Goal: Use online tool/utility: Utilize a website feature to perform a specific function

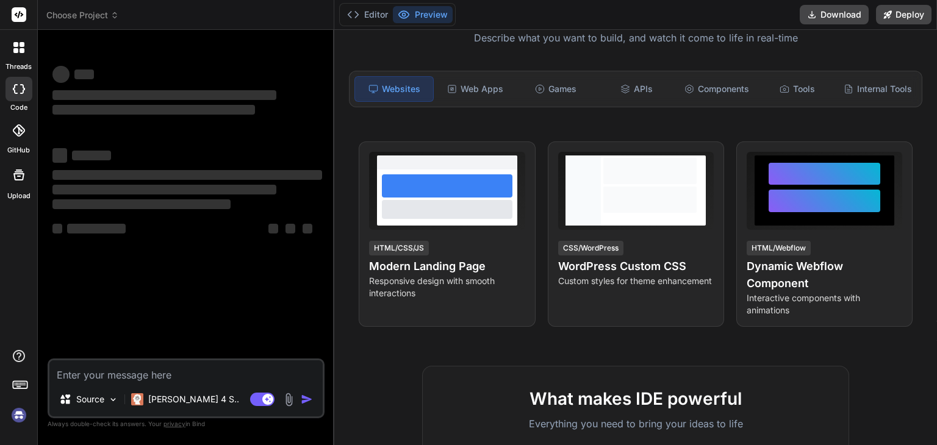
scroll to position [122, 0]
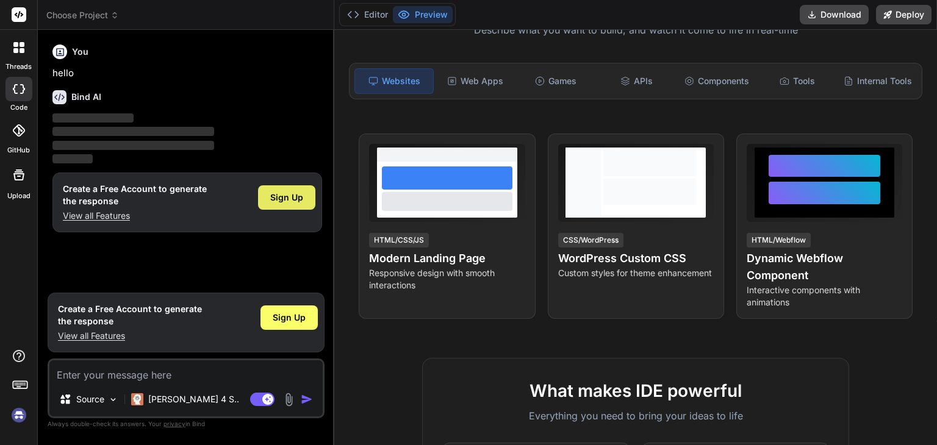
click at [271, 203] on span "Sign Up" at bounding box center [286, 198] width 33 height 12
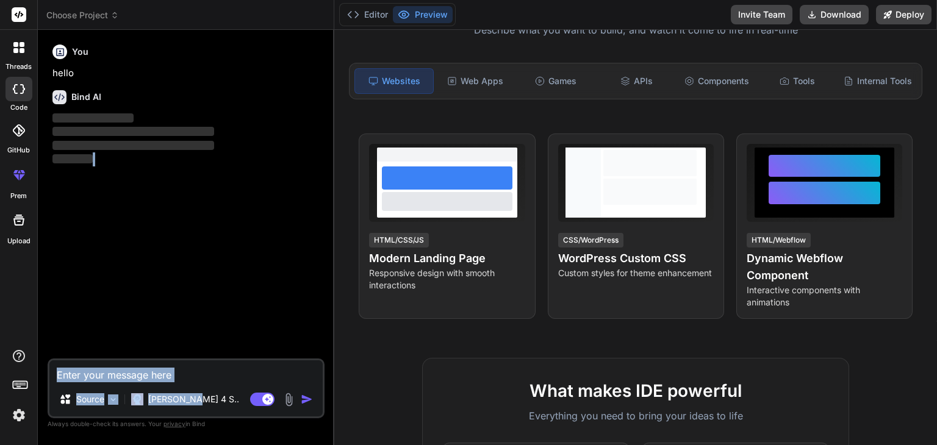
drag, startPoint x: 190, startPoint y: 399, endPoint x: 217, endPoint y: 349, distance: 56.2
click at [217, 349] on div "You hello Bind AI ‌ ‌ ‌ ‌ Source Claude 4 S.. Agent Mode. When this toggle is a…" at bounding box center [186, 242] width 277 height 405
click at [95, 371] on textarea at bounding box center [185, 371] width 273 height 22
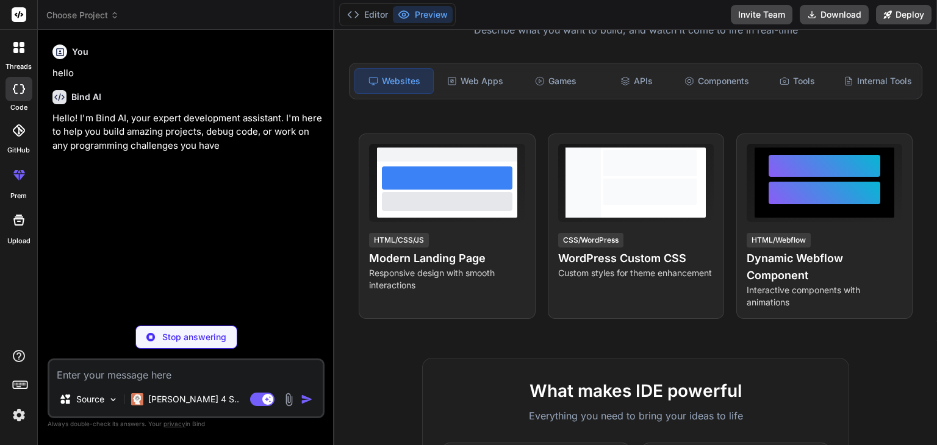
type textarea "x"
type textarea "B"
type textarea "x"
type textarea "Bu"
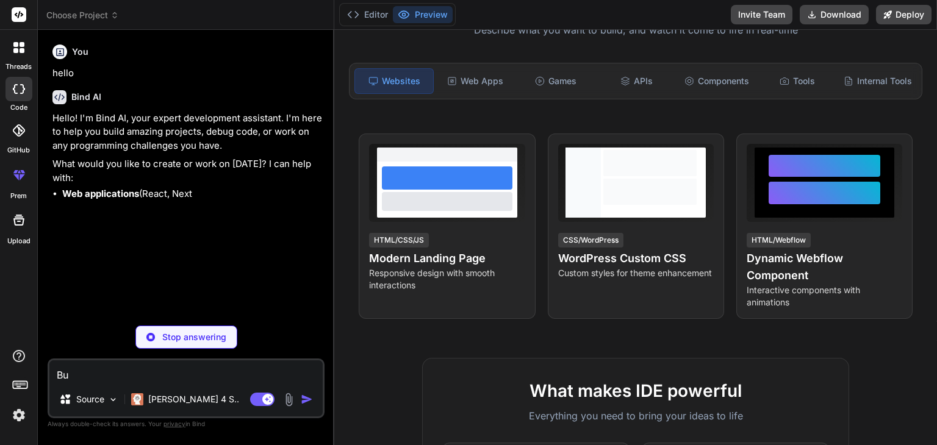
type textarea "x"
type textarea "[PERSON_NAME]"
type textarea "x"
type textarea "Buil"
type textarea "x"
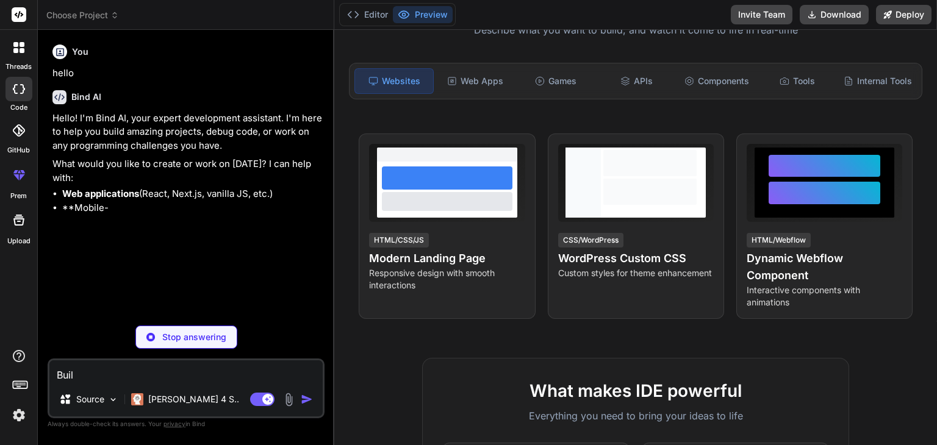
type textarea "Build"
type textarea "x"
type textarea "Build"
type textarea "x"
type textarea "Build a"
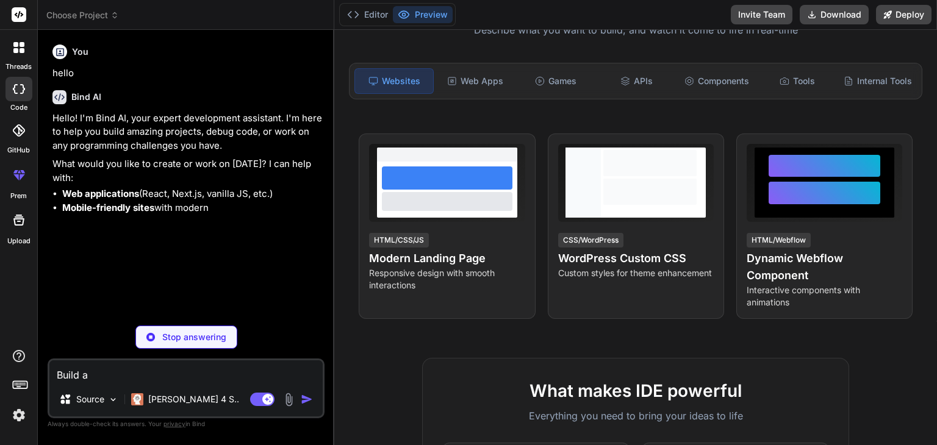
type textarea "x"
type textarea "Build a"
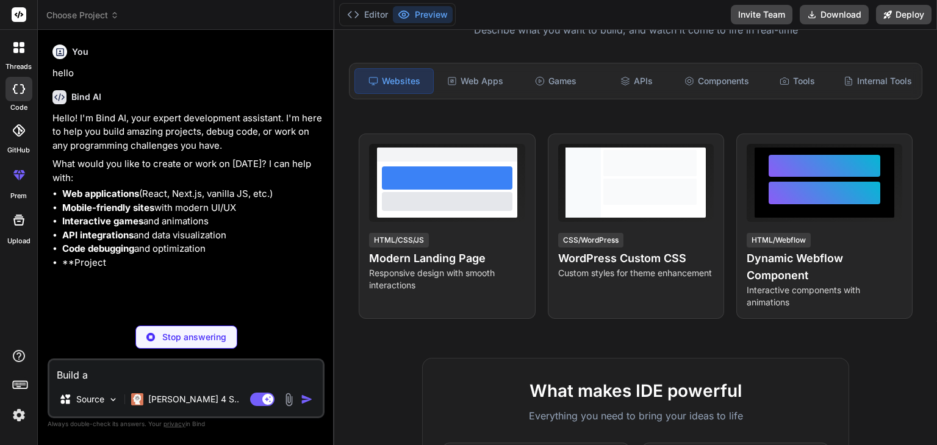
type textarea "x"
type textarea "Build a I"
type textarea "x"
type textarea "Build a Im"
type textarea "x"
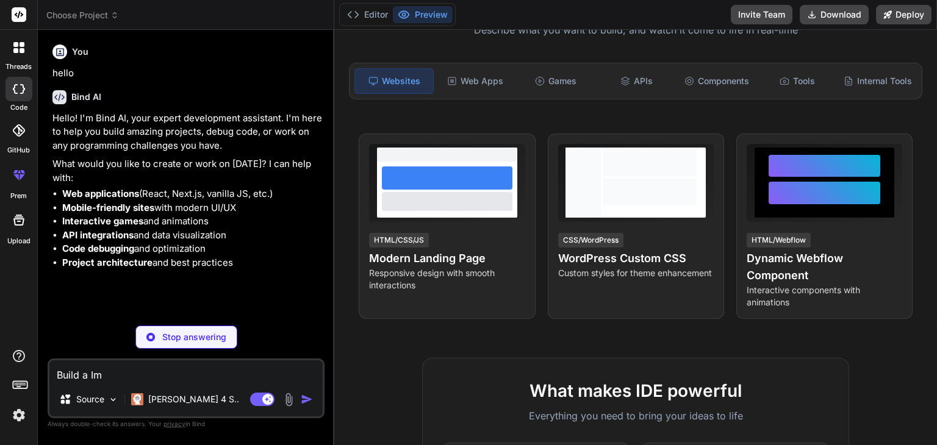
type textarea "Build a Ima"
type textarea "x"
type textarea "Build a Imag"
type textarea "x"
type textarea "Build a Image"
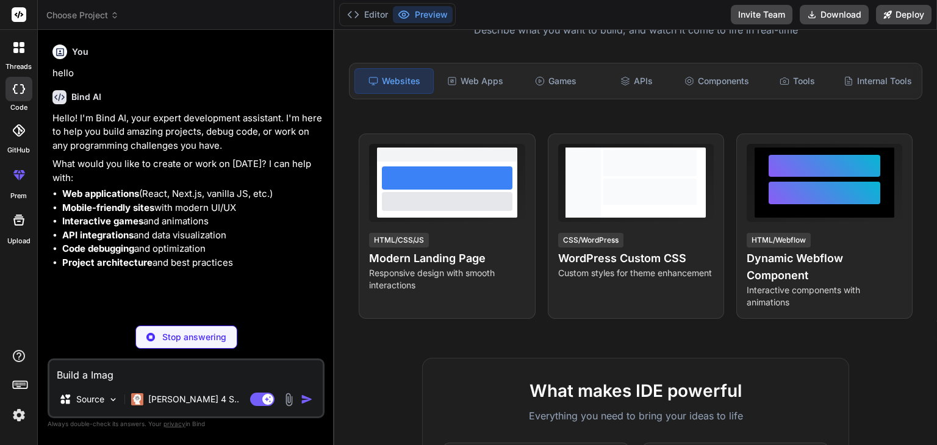
type textarea "x"
type textarea "Build a Image"
type textarea "x"
type textarea "Build a Image t"
type textarea "x"
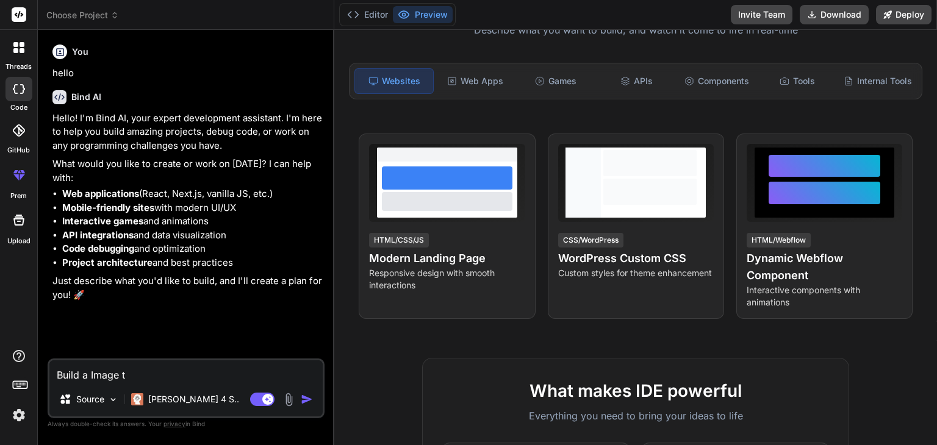
type textarea "Build a Image to"
type textarea "x"
type textarea "Build a Image to"
type textarea "x"
type textarea "Build a Image to P"
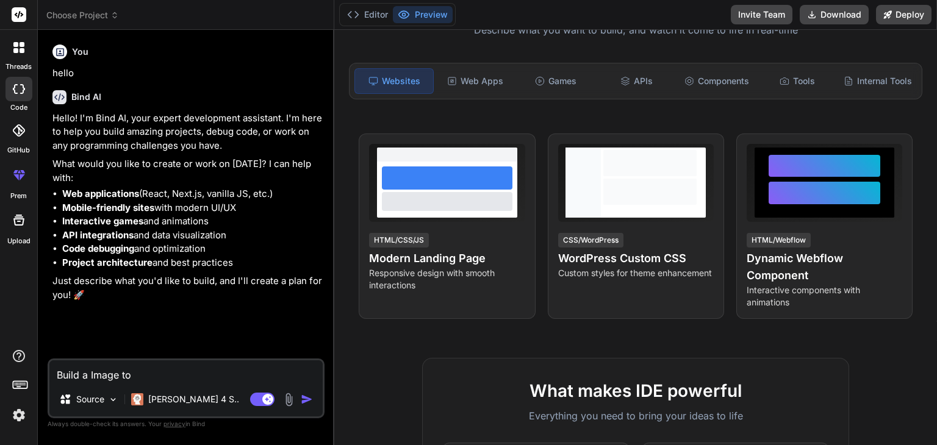
type textarea "x"
type textarea "Build a Image to PD"
type textarea "x"
type textarea "Build a Image to PDF"
type textarea "x"
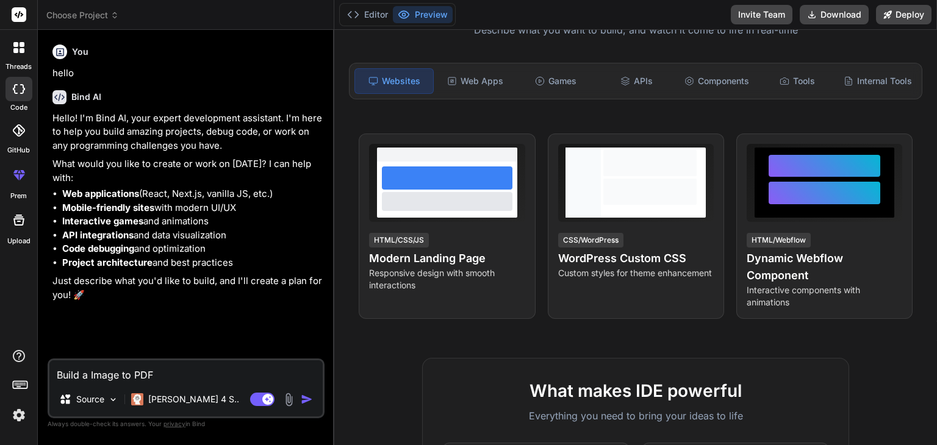
type textarea "Build a Image to PDF"
type textarea "x"
type textarea "Build a Image to PDF W"
type textarea "x"
type textarea "Build a Image to PDF We"
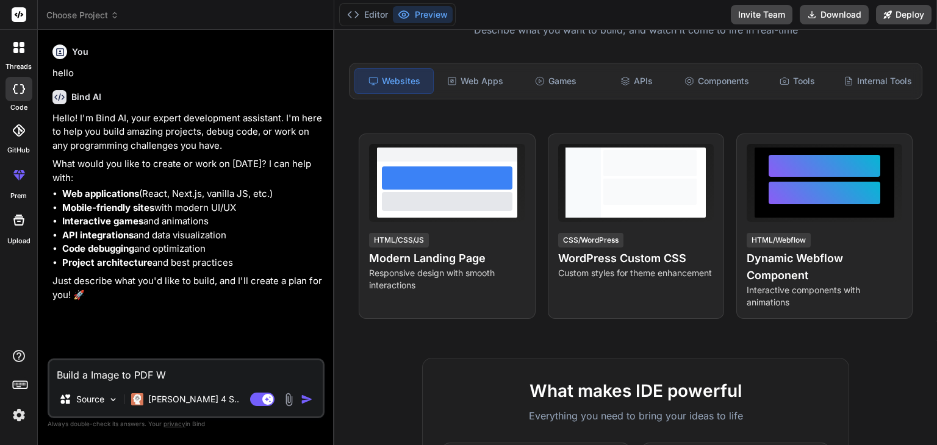
type textarea "x"
type textarea "Build a Image to PDF Web"
type textarea "x"
type textarea "Build a Image to PDF Web"
type textarea "x"
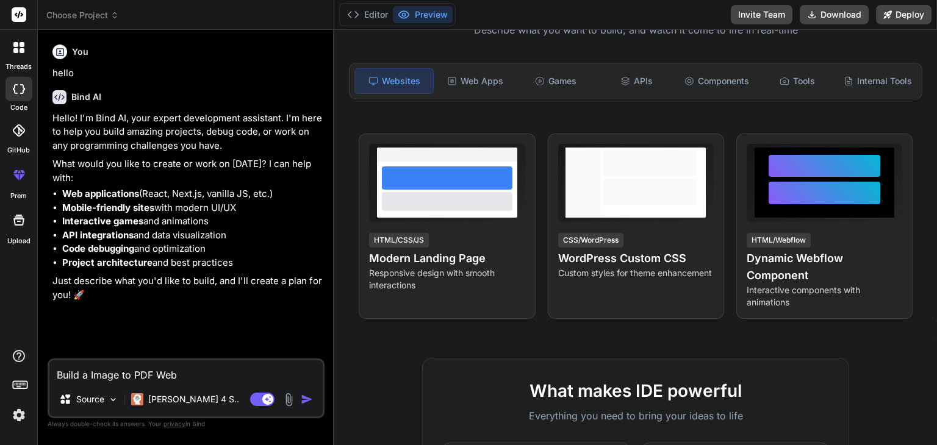
type textarea "Build a Image to PDF Web A"
type textarea "x"
type textarea "Build a Image to PDF Web Ap"
type textarea "x"
type textarea "Build a Image to PDF Web App"
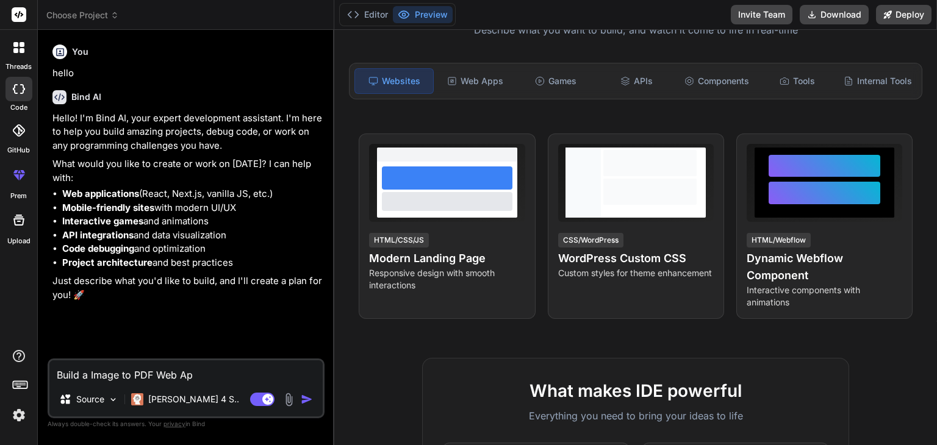
type textarea "x"
type textarea "Build a Image to PDF Web App"
type textarea "x"
type textarea "Build a Image to PDF Web App i"
type textarea "x"
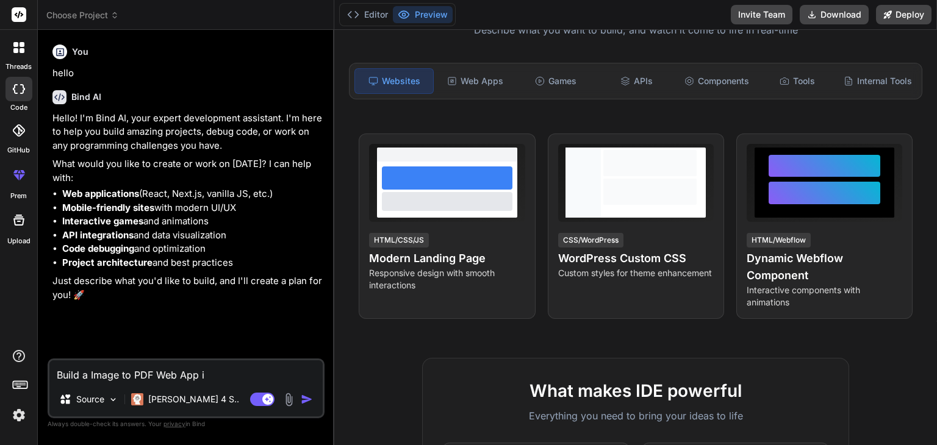
type textarea "Build a Image to PDF Web App in"
type textarea "x"
type textarea "Build a Image to PDF Web App in"
type textarea "x"
type textarea "Build a Image to PDF Web App in B"
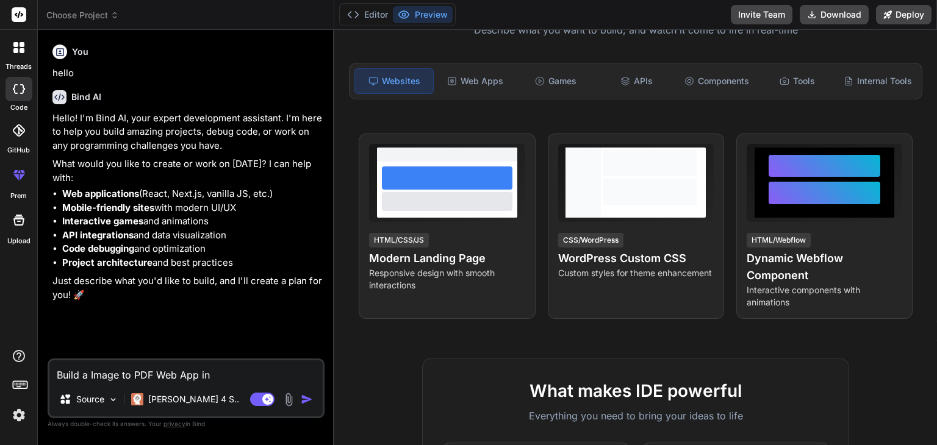
type textarea "x"
type textarea "Build a Image to PDF Web App in Br"
type textarea "x"
type textarea "Build a Image to PDF Web App in Bro"
type textarea "x"
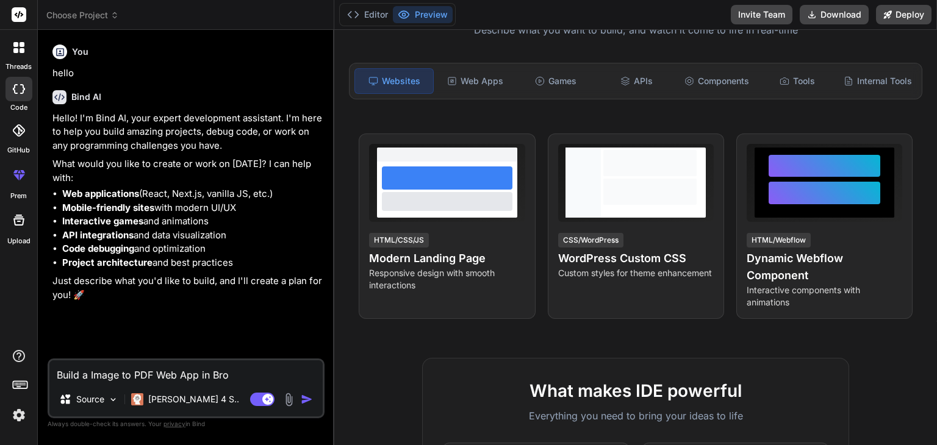
type textarea "Build a Image to PDF Web App in Brow"
type textarea "x"
type textarea "Build a Image to PDF Web App in Brows"
type textarea "x"
type textarea "Build a Image to PDF Web App in Browse"
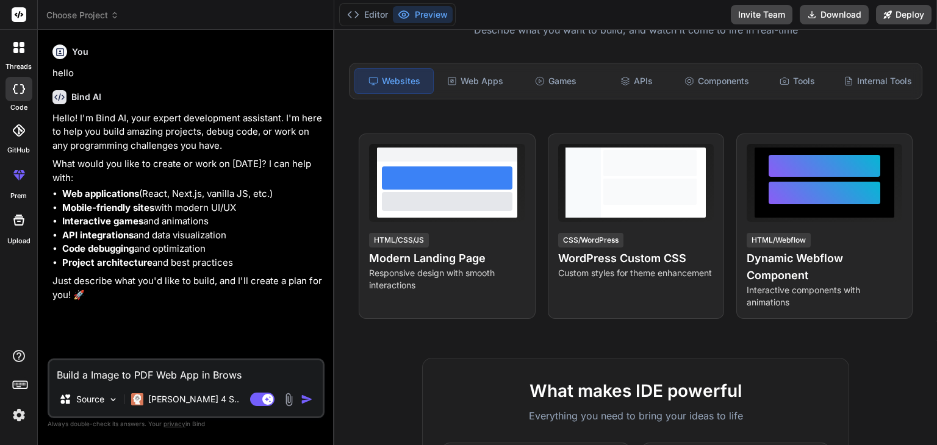
type textarea "x"
type textarea "Build a Image to PDF Web App in Browser"
type textarea "x"
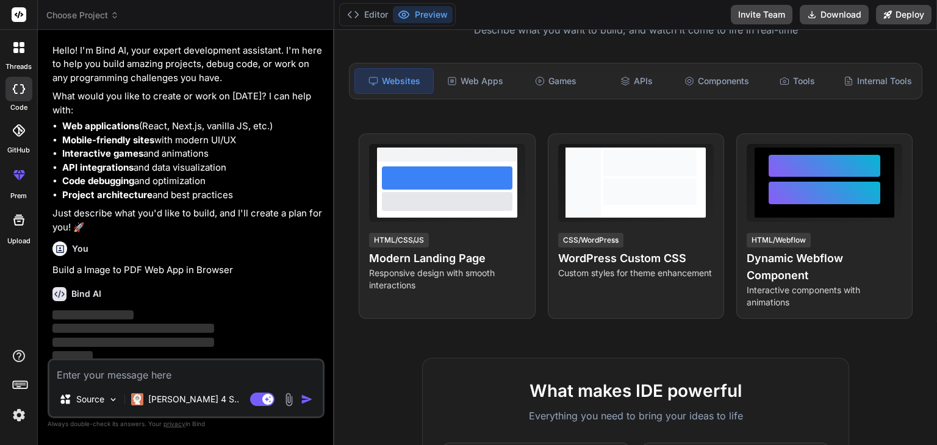
scroll to position [71, 0]
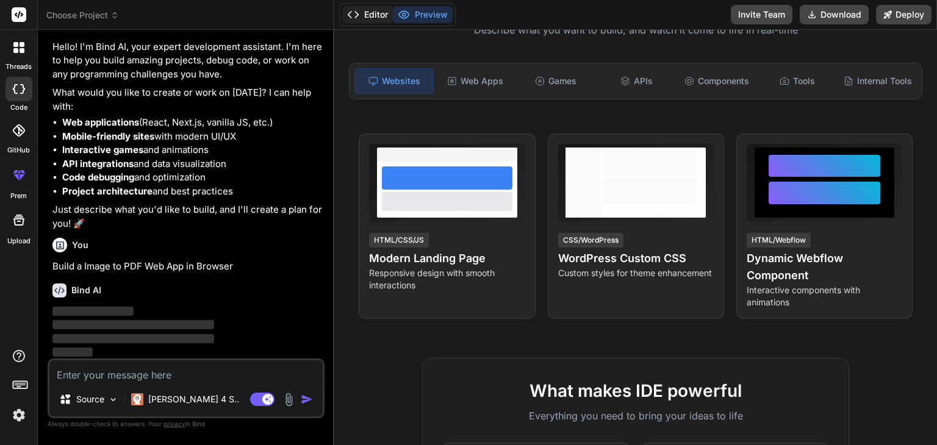
click at [367, 10] on button "Editor" at bounding box center [367, 14] width 51 height 17
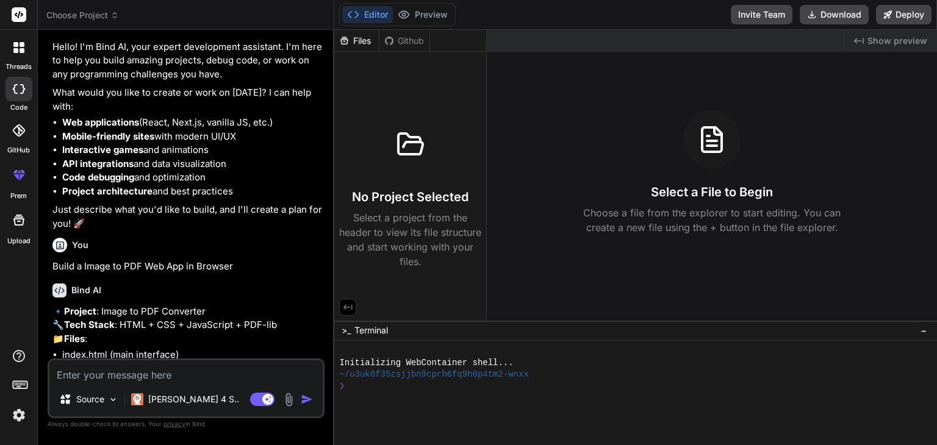
type textarea "x"
click at [429, 11] on button "Preview" at bounding box center [423, 14] width 60 height 17
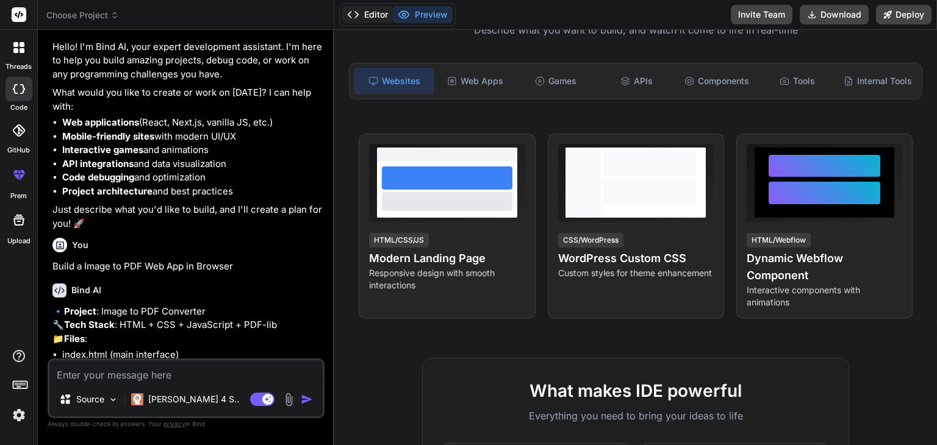
click at [356, 17] on polyline at bounding box center [357, 15] width 3 height 6
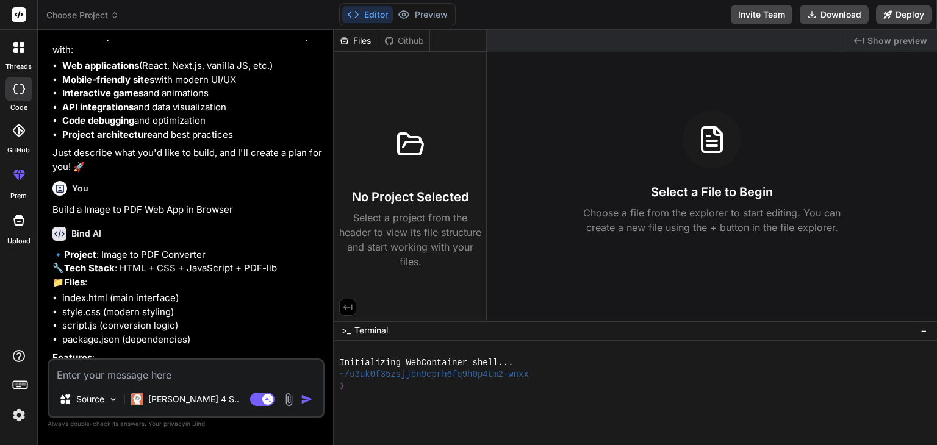
scroll to position [267, 0]
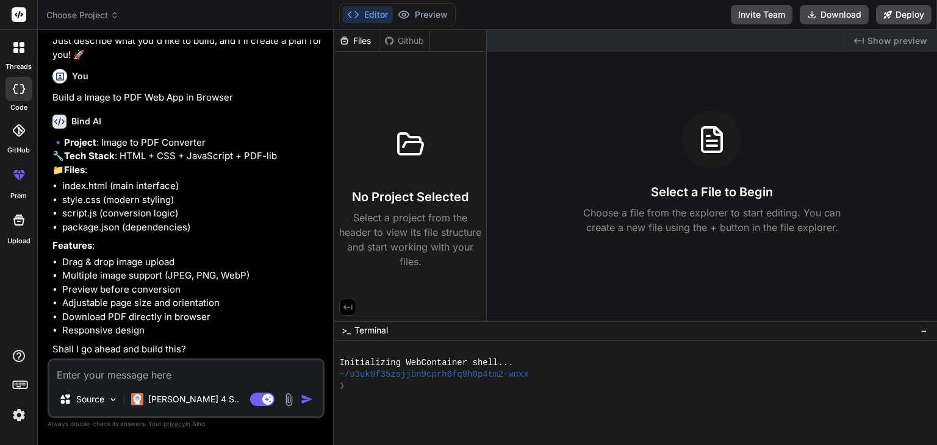
click at [107, 374] on textarea at bounding box center [185, 371] width 273 height 22
type textarea "y"
type textarea "x"
type textarea "ye"
type textarea "x"
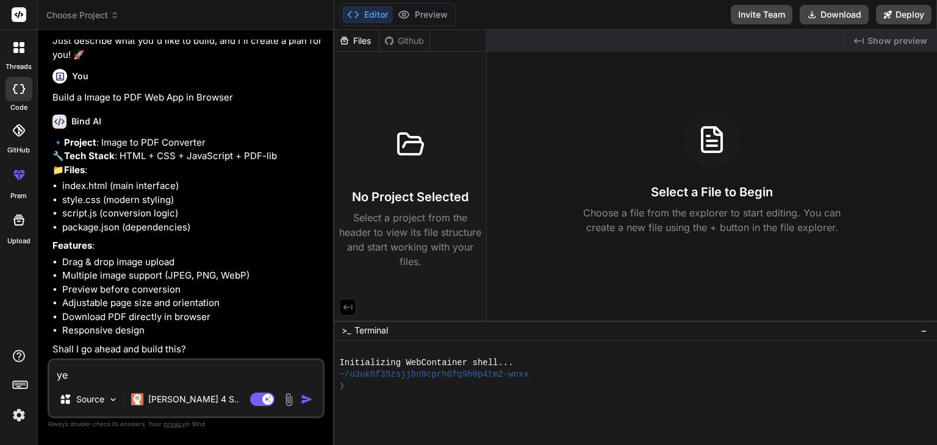
type textarea "yes"
type textarea "x"
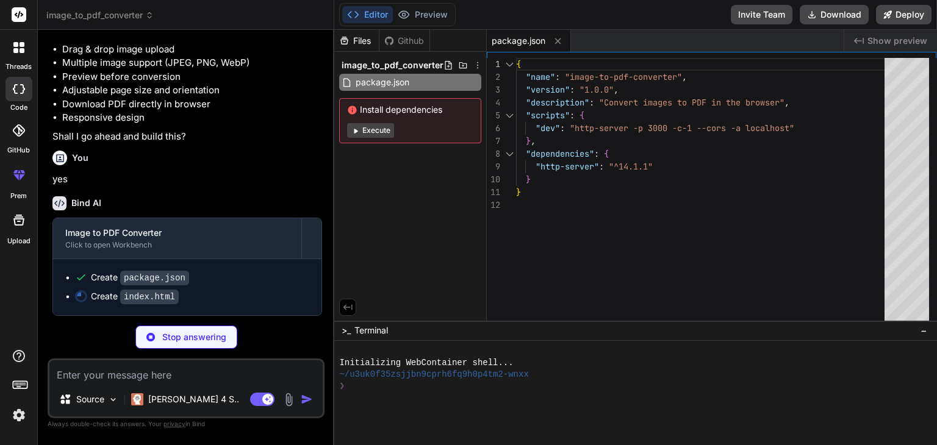
scroll to position [479, 0]
click at [368, 131] on button "Execute" at bounding box center [370, 130] width 47 height 15
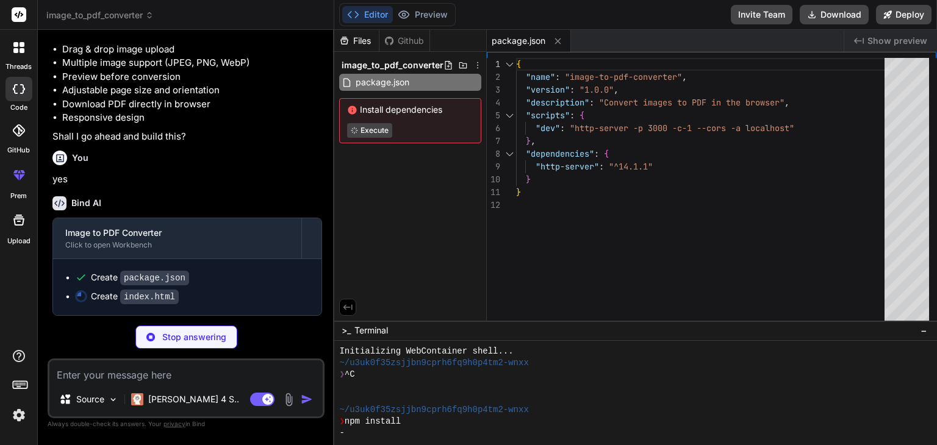
type textarea "x"
type textarea "<p>All processing happens in your browser - your images never leave your device…"
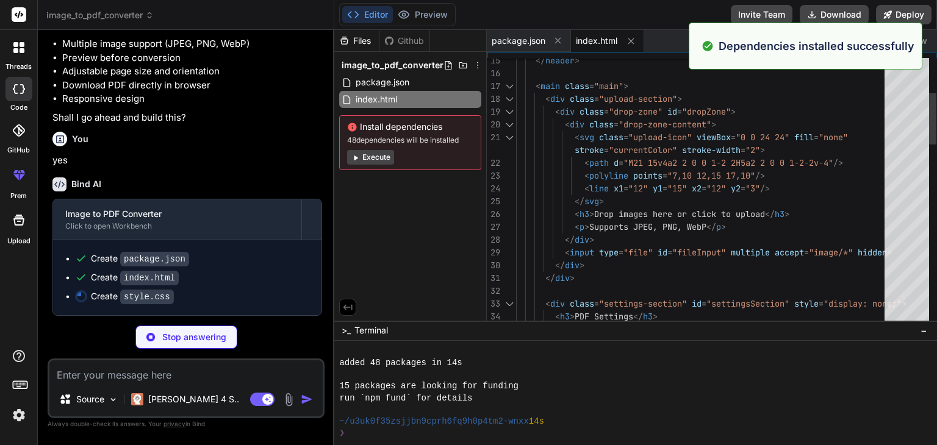
scroll to position [129, 0]
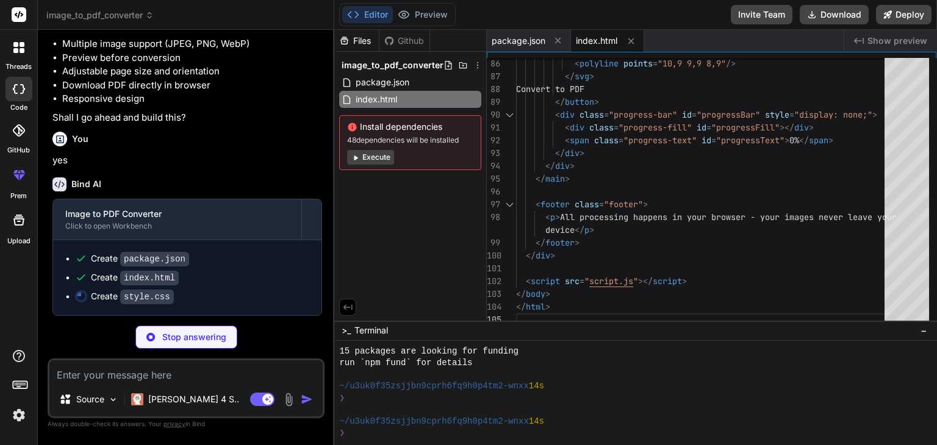
click at [374, 152] on button "Execute" at bounding box center [370, 157] width 47 height 15
click at [366, 101] on span "index.html" at bounding box center [376, 99] width 44 height 15
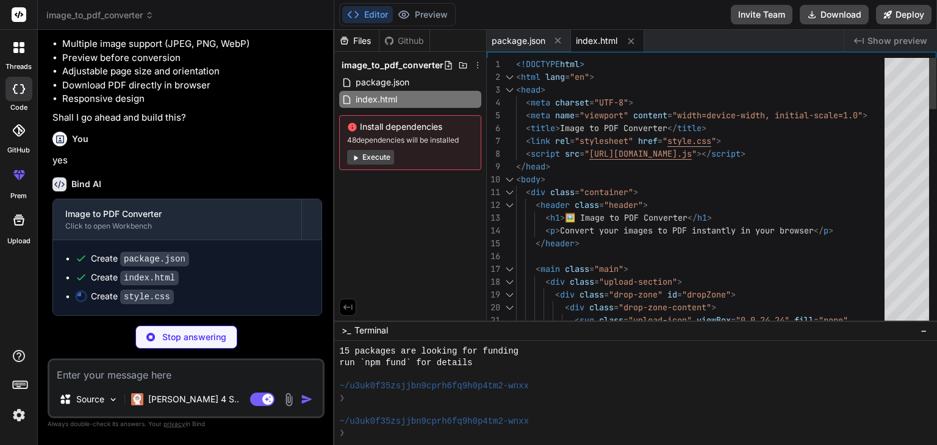
type textarea "x"
type textarea "}"
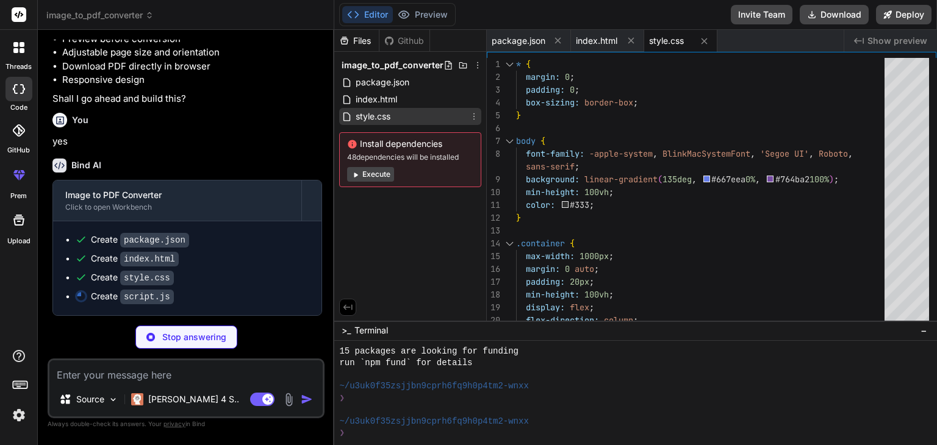
click at [368, 115] on span "style.css" at bounding box center [372, 116] width 37 height 15
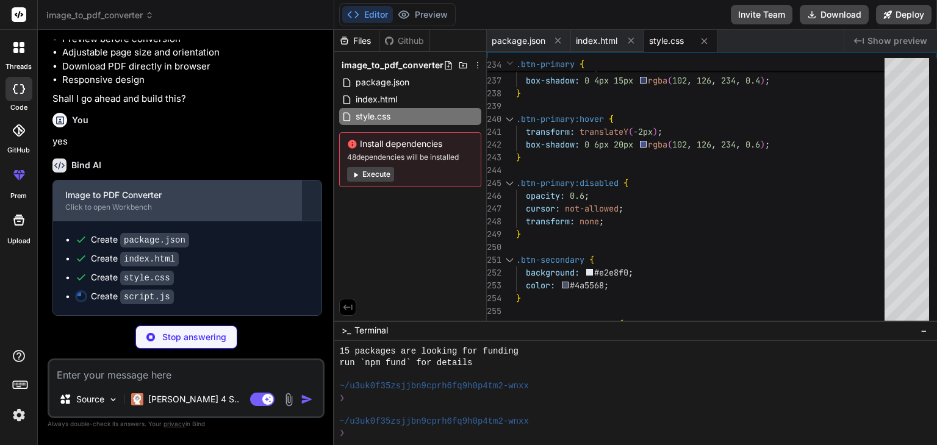
scroll to position [517, 0]
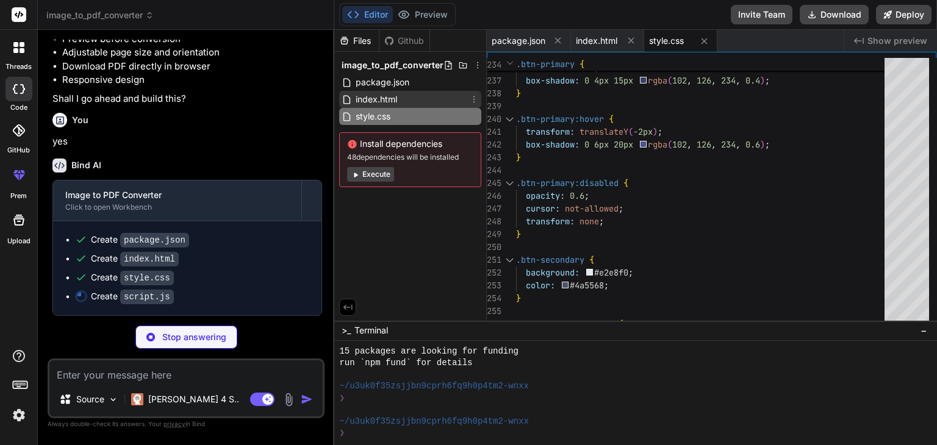
type textarea "x"
click at [382, 92] on span "index.html" at bounding box center [376, 99] width 44 height 15
type textarea "<p>All processing happens in your browser - your images never leave your device…"
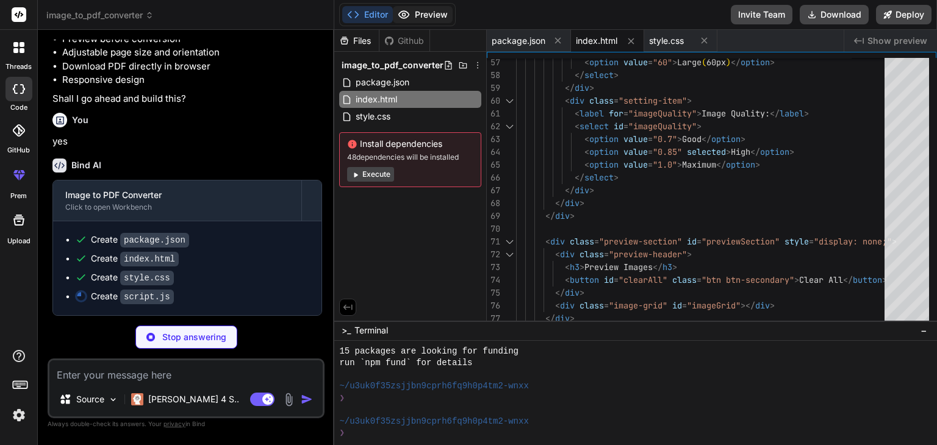
click at [437, 15] on button "Preview" at bounding box center [423, 14] width 60 height 17
type textarea "x"
type textarea "URL.revokeObjectURL(url); } } // Initialize the converter when the page loads c…"
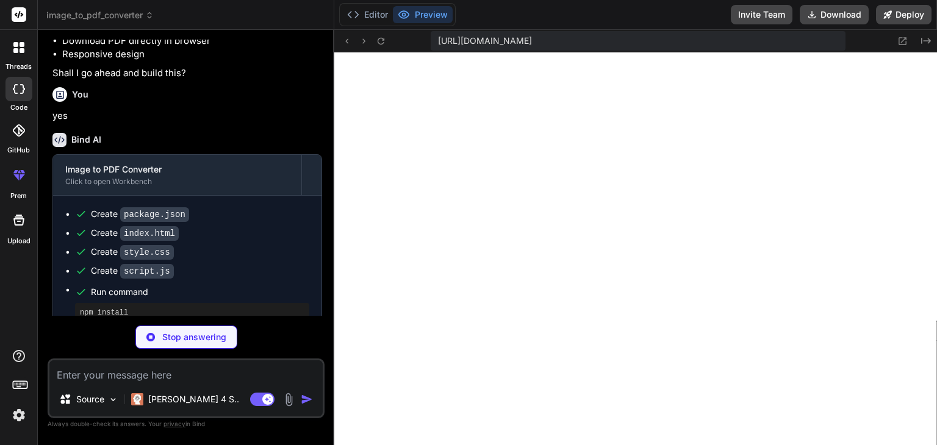
scroll to position [925, 0]
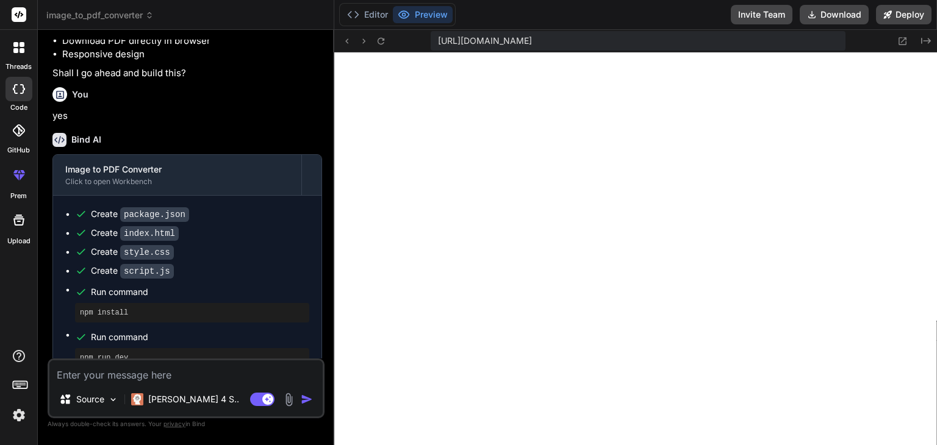
click at [532, 37] on span "https://u3uk0f35zsjjbn9cprh6fq9h0p4tm2-wnxx--3000--96435430.local-corp.webconta…" at bounding box center [485, 41] width 94 height 12
click at [916, 20] on button "Deploy" at bounding box center [904, 15] width 56 height 20
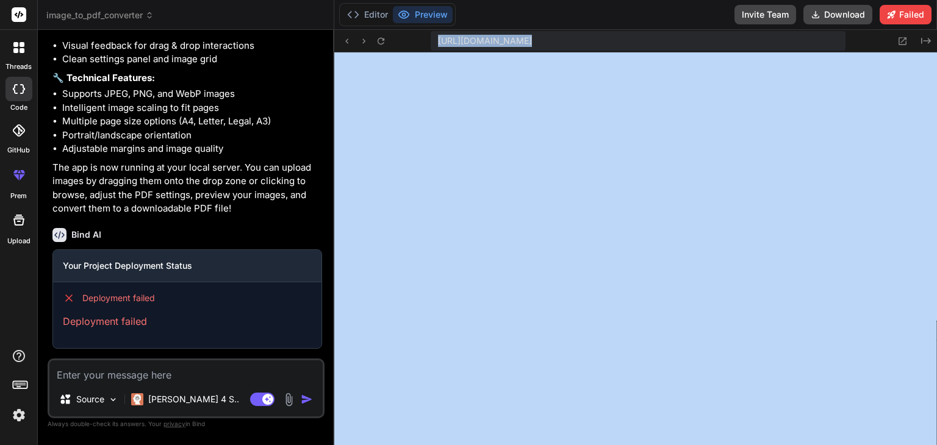
scroll to position [1081, 0]
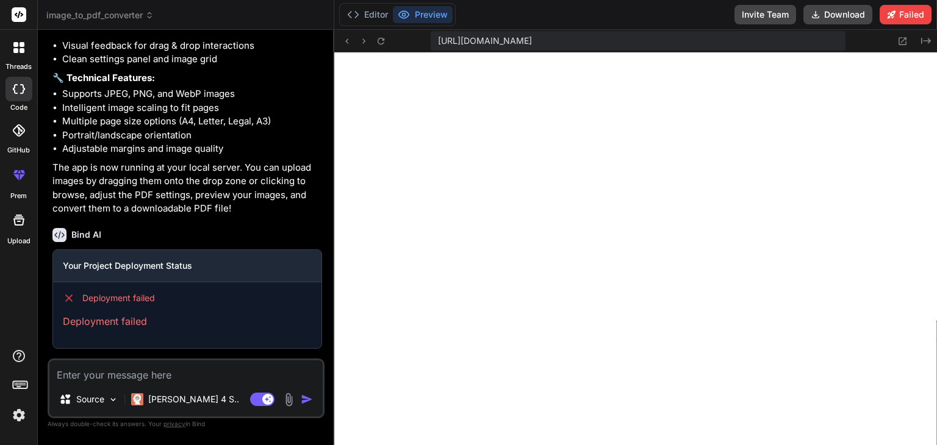
click at [149, 299] on span "Deployment failed" at bounding box center [118, 298] width 73 height 12
click at [532, 42] on span "https://u3uk0f35zsjjbn9cprh6fq9h0p4tm2-wnxx--3000--96435430.local-corp.webconta…" at bounding box center [485, 41] width 94 height 12
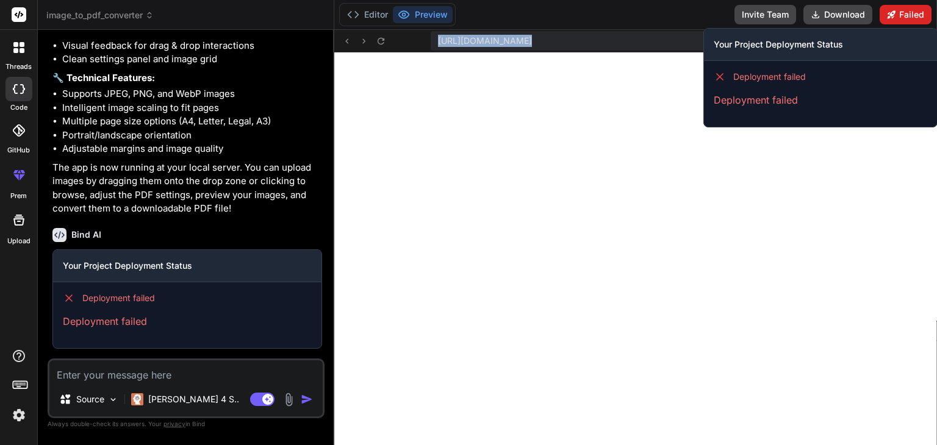
click at [905, 19] on button "Failed" at bounding box center [906, 15] width 52 height 20
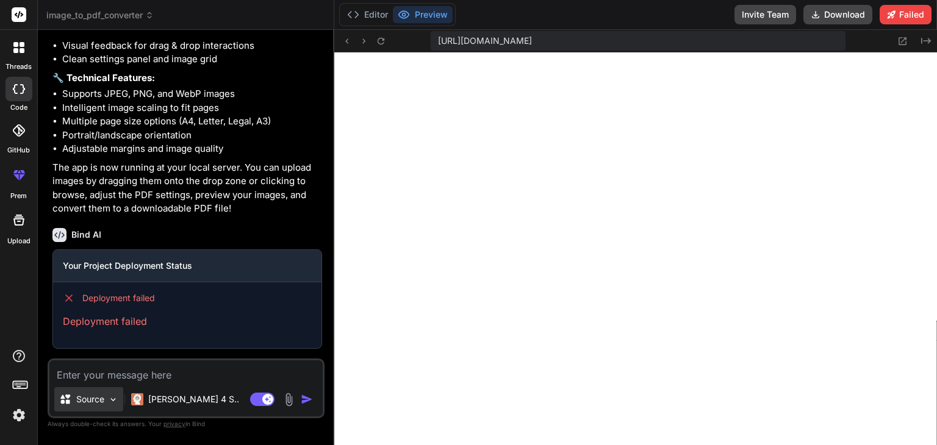
click at [91, 403] on p "Source" at bounding box center [90, 399] width 28 height 12
type textarea "x"
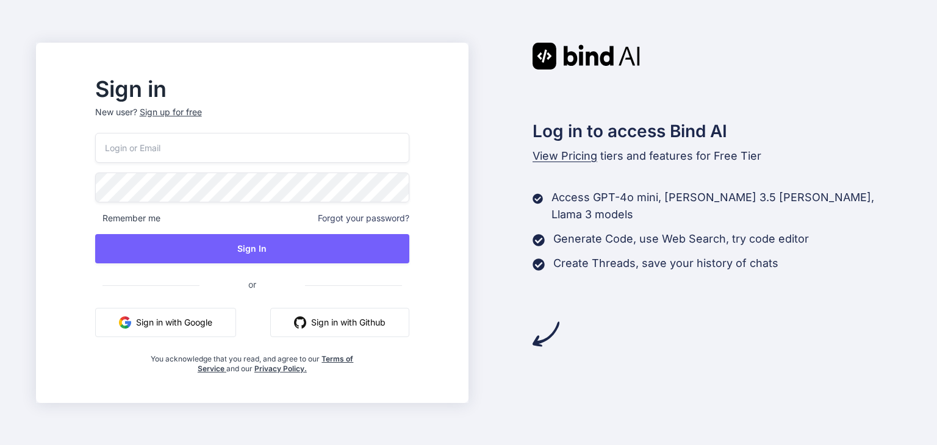
click at [235, 324] on button "Sign in with Google" at bounding box center [165, 322] width 141 height 29
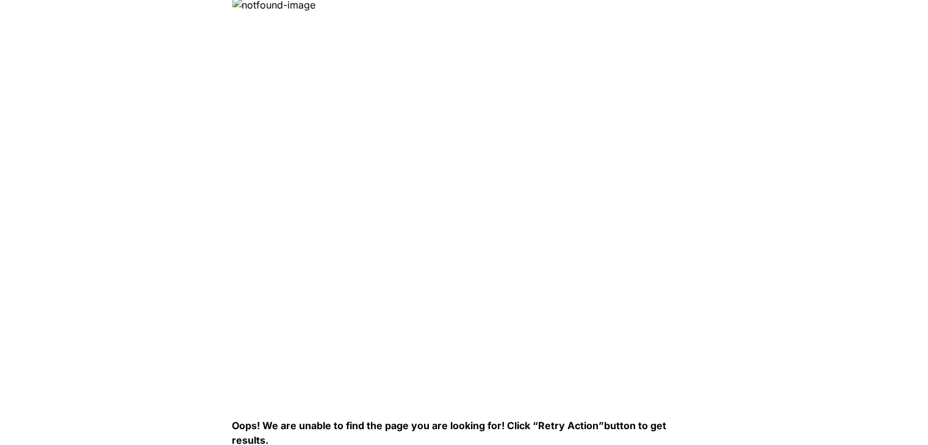
scroll to position [2, 0]
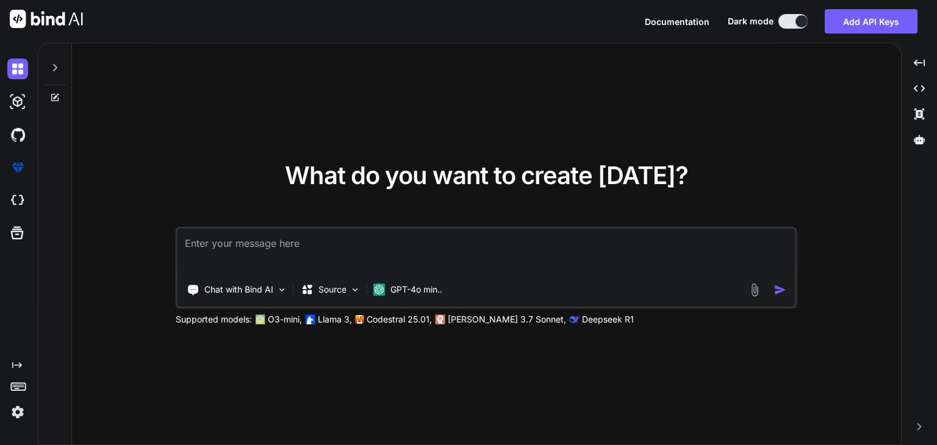
type textarea "x"
click at [420, 252] on textarea at bounding box center [486, 251] width 618 height 45
type textarea "Build a Scientific calculator in browser using html css and js in a single file"
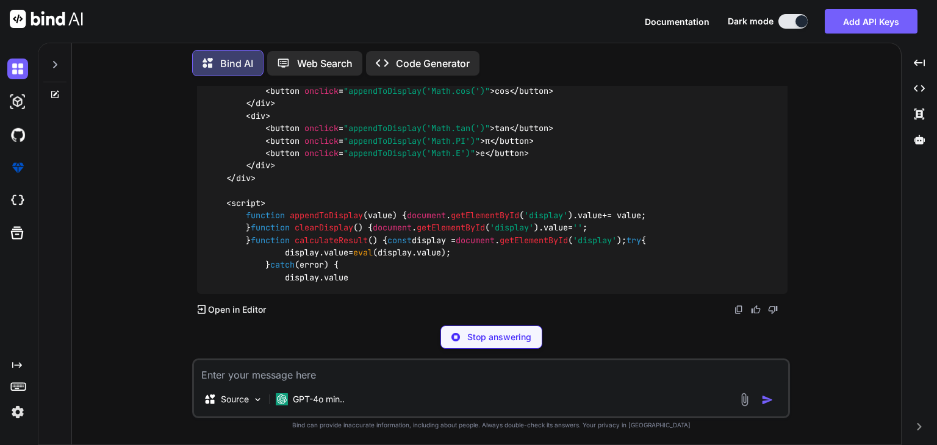
scroll to position [1280, 0]
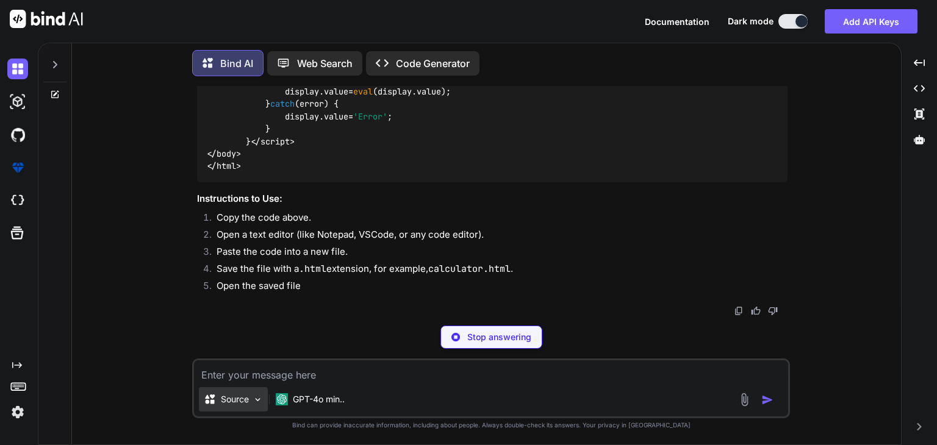
click at [254, 396] on img at bounding box center [258, 400] width 10 height 10
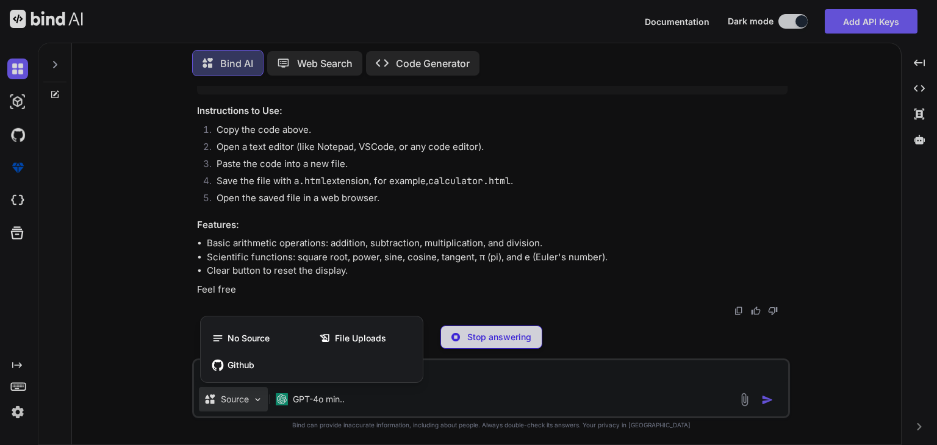
click at [310, 402] on div at bounding box center [468, 222] width 937 height 445
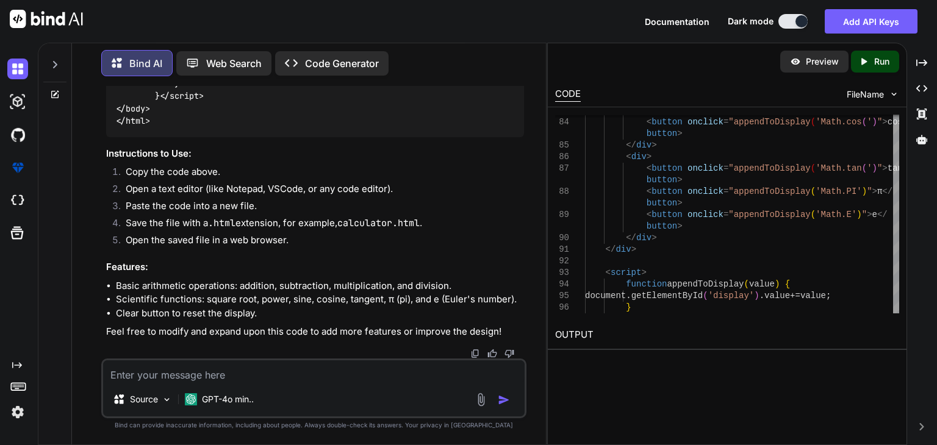
scroll to position [1025, 0]
click at [799, 56] on img at bounding box center [795, 61] width 11 height 11
click at [805, 70] on div "Preview" at bounding box center [814, 62] width 68 height 22
click at [874, 64] on p "Run" at bounding box center [881, 62] width 15 height 12
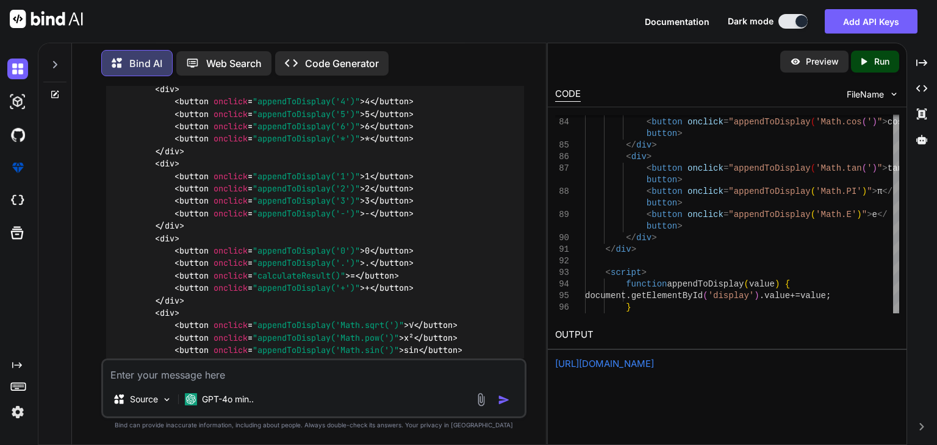
scroll to position [0, 0]
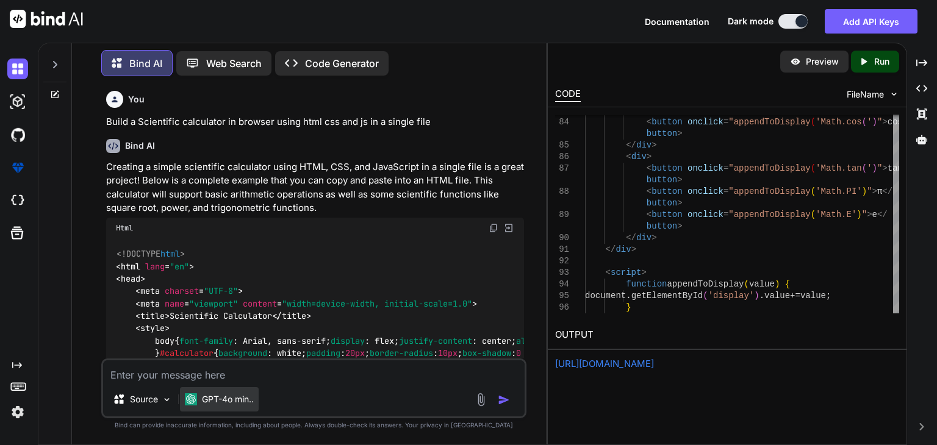
click at [211, 392] on div "GPT-4o min.." at bounding box center [219, 399] width 79 height 24
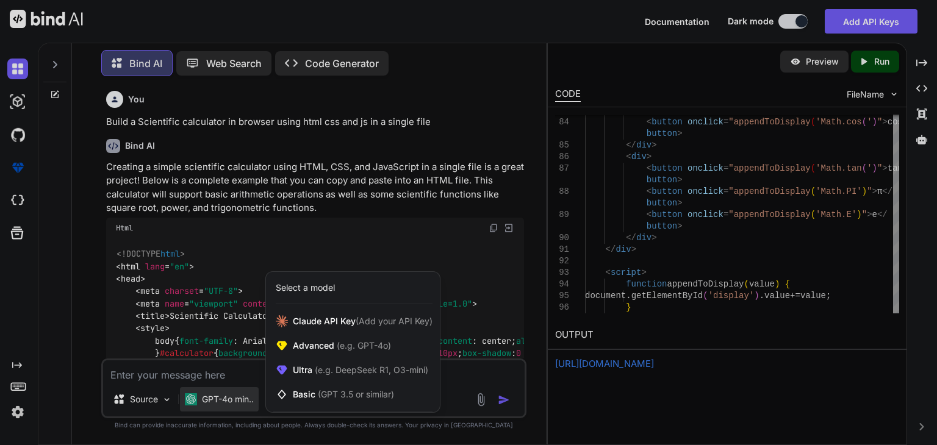
click at [228, 250] on div at bounding box center [468, 222] width 937 height 445
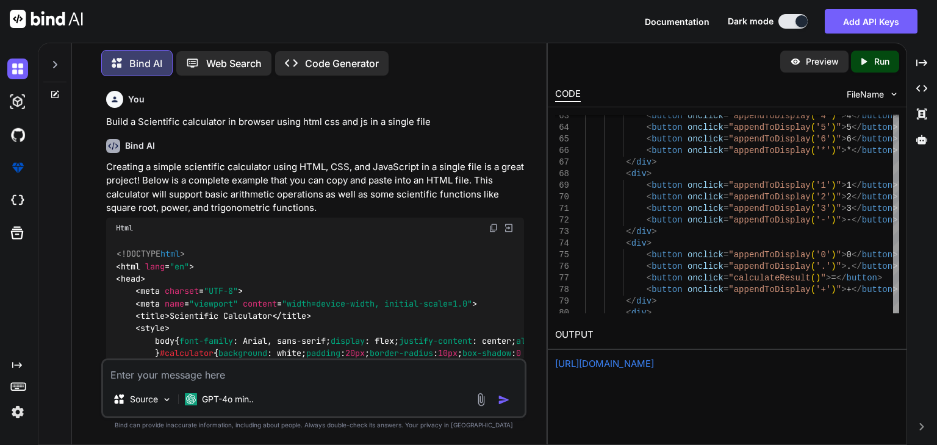
click at [654, 359] on link "[URL][DOMAIN_NAME]" at bounding box center [604, 364] width 99 height 12
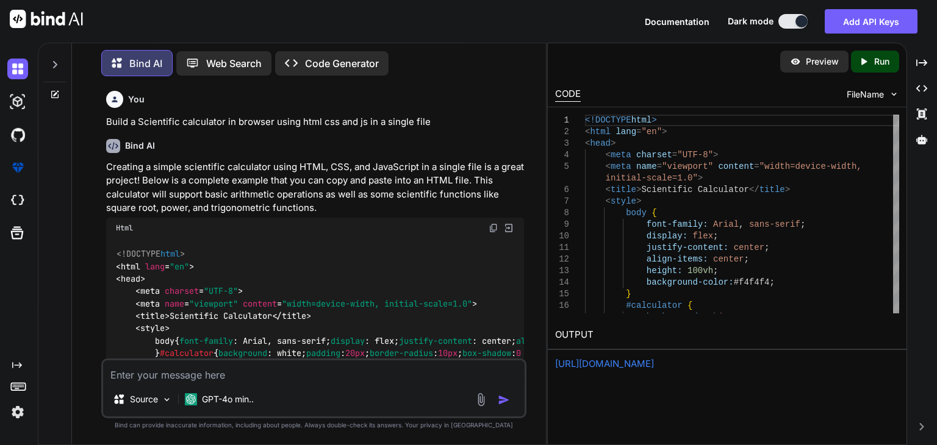
click at [795, 16] on button at bounding box center [792, 21] width 29 height 15
click at [794, 18] on button at bounding box center [792, 21] width 29 height 15
click at [789, 26] on button at bounding box center [792, 21] width 29 height 15
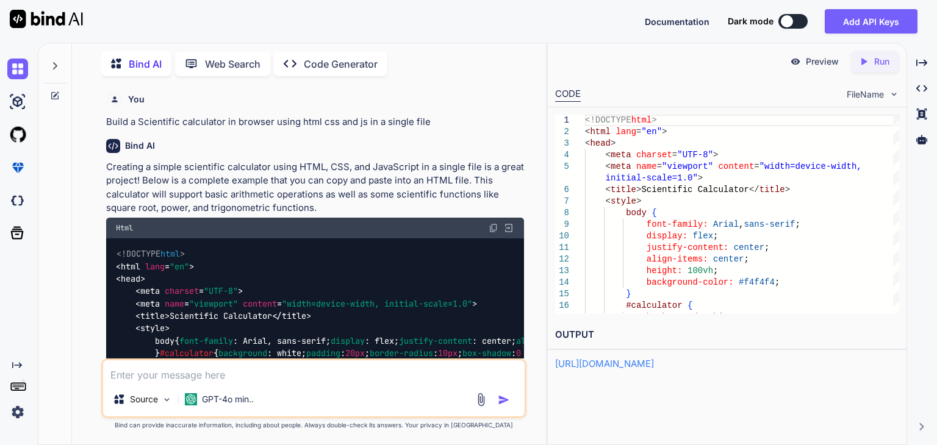
drag, startPoint x: 796, startPoint y: 23, endPoint x: 783, endPoint y: 23, distance: 13.4
click at [783, 23] on div at bounding box center [787, 21] width 12 height 12
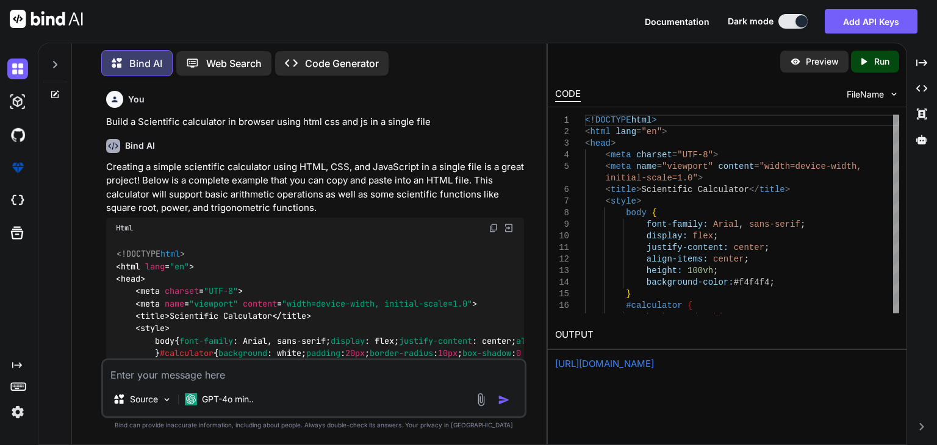
scroll to position [5, 0]
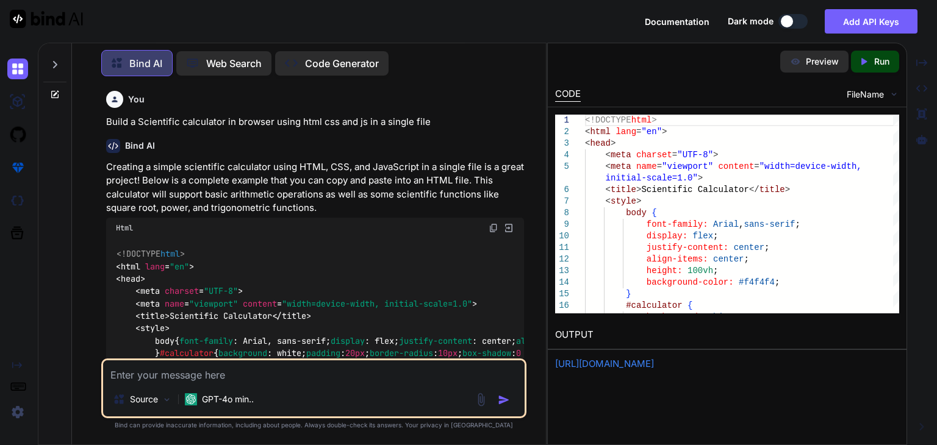
click at [788, 21] on button at bounding box center [792, 21] width 29 height 15
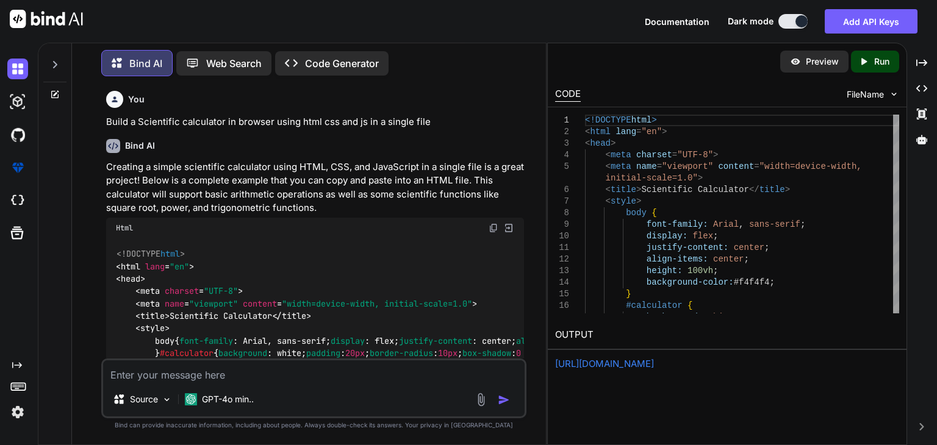
click at [788, 21] on button at bounding box center [792, 21] width 29 height 15
click at [793, 20] on button at bounding box center [792, 21] width 29 height 15
click at [808, 15] on div "Dark mode" at bounding box center [771, 21] width 87 height 15
click at [803, 20] on div at bounding box center [801, 21] width 12 height 12
click at [793, 24] on button at bounding box center [792, 21] width 29 height 15
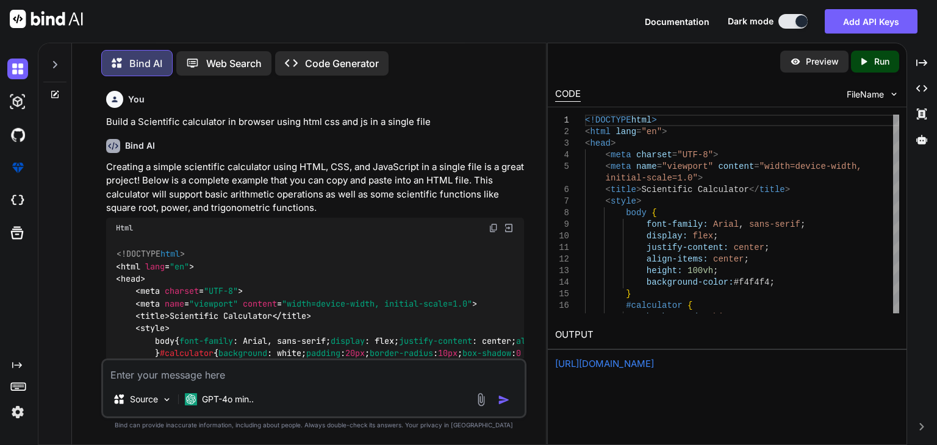
click at [793, 24] on button at bounding box center [792, 21] width 29 height 15
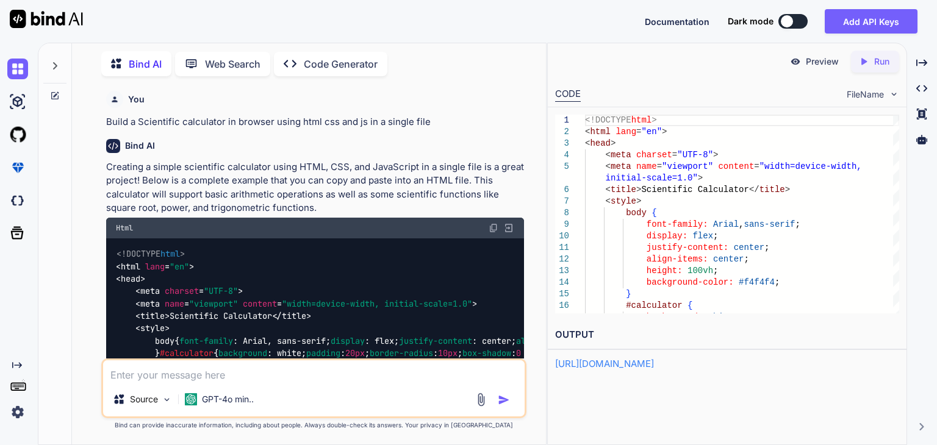
click at [795, 23] on button at bounding box center [792, 21] width 29 height 15
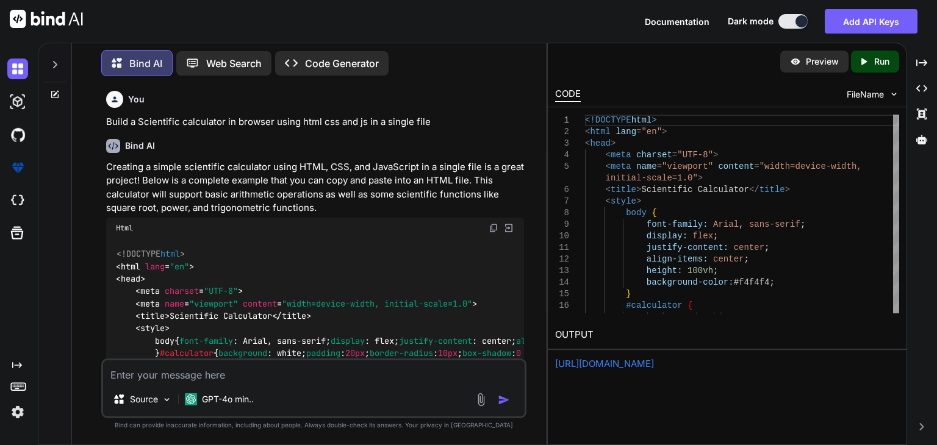
scroll to position [5, 0]
